Goal: Task Accomplishment & Management: Complete application form

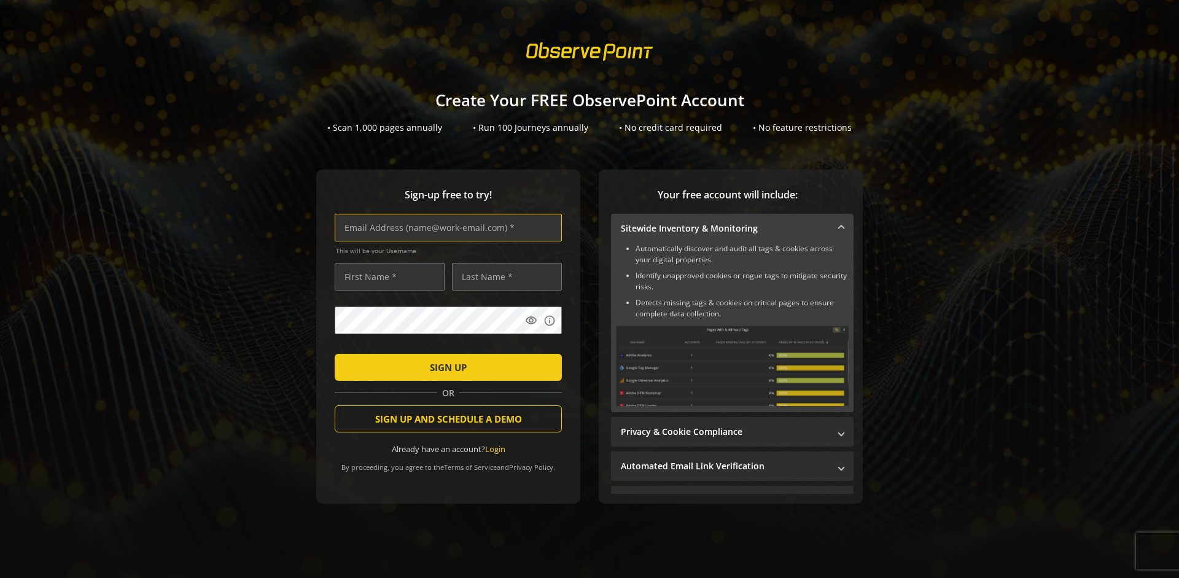
click at [445, 227] on input "text" at bounding box center [448, 228] width 227 height 28
type input "[EMAIL_ADDRESS][DOMAIN_NAME]"
click at [386, 276] on input "text" at bounding box center [390, 277] width 110 height 28
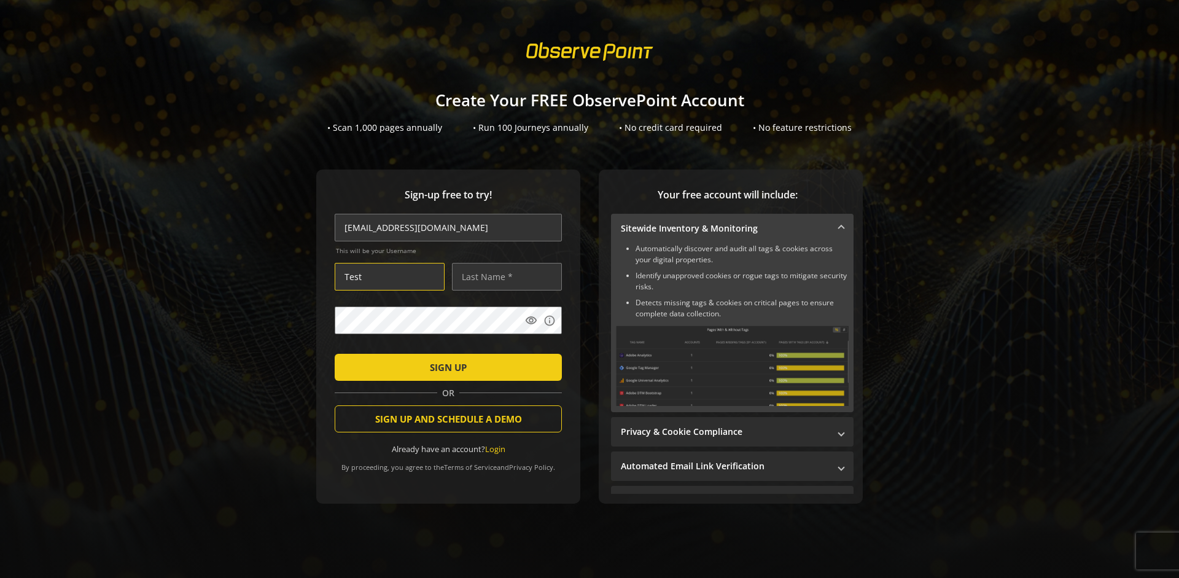
type input "Test"
click at [504, 276] on input "text" at bounding box center [507, 277] width 110 height 28
type input "User"
click at [445, 367] on span "SIGN UP" at bounding box center [448, 367] width 37 height 22
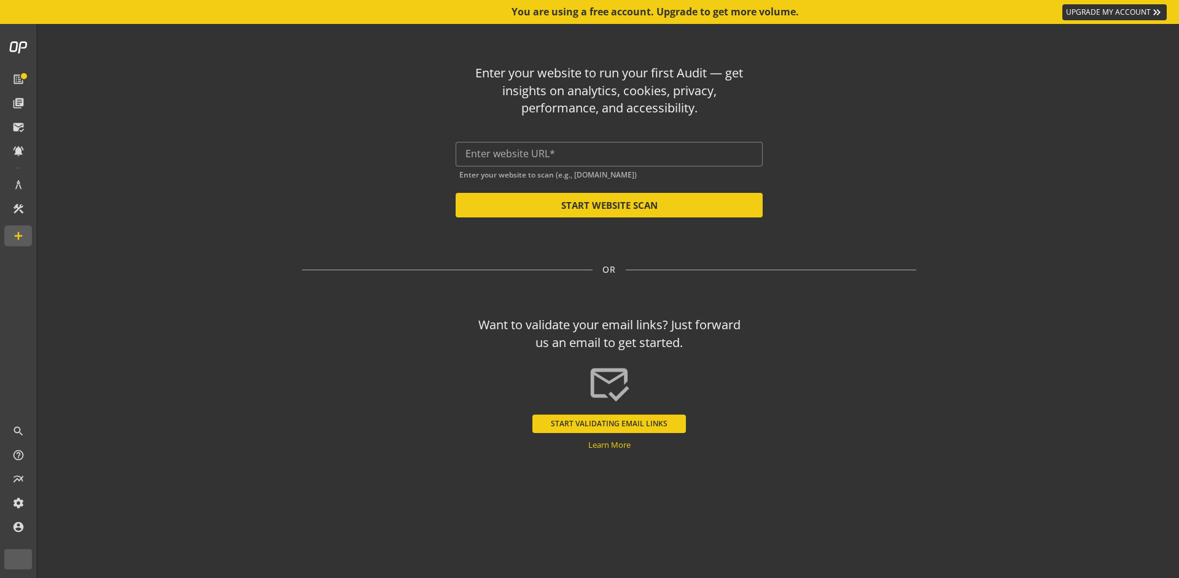
click at [609, 154] on input "text" at bounding box center [609, 154] width 287 height 12
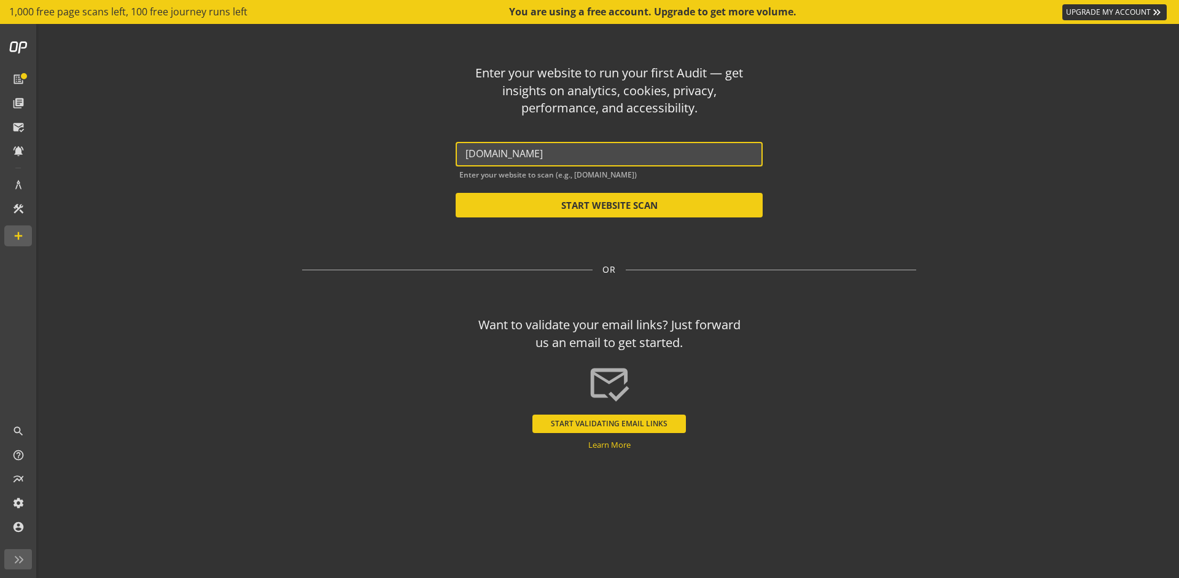
click at [609, 205] on button "START WEBSITE SCAN" at bounding box center [609, 205] width 307 height 25
type input "[URL][DOMAIN_NAME]"
